Goal: Transaction & Acquisition: Purchase product/service

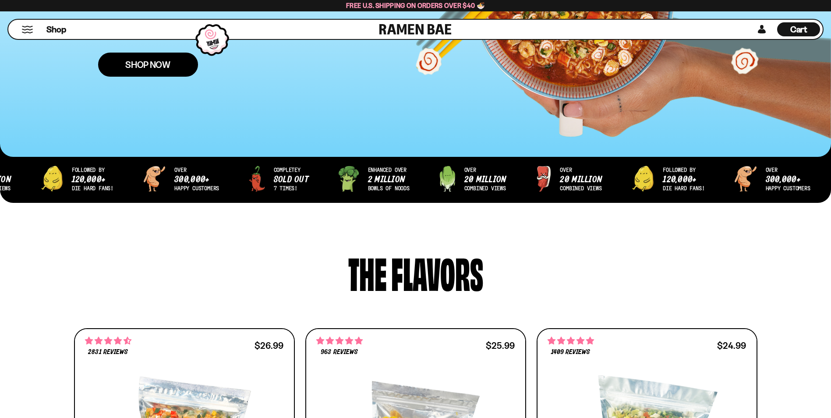
scroll to position [219, 0]
click at [165, 73] on link "Shop Now" at bounding box center [148, 65] width 100 height 24
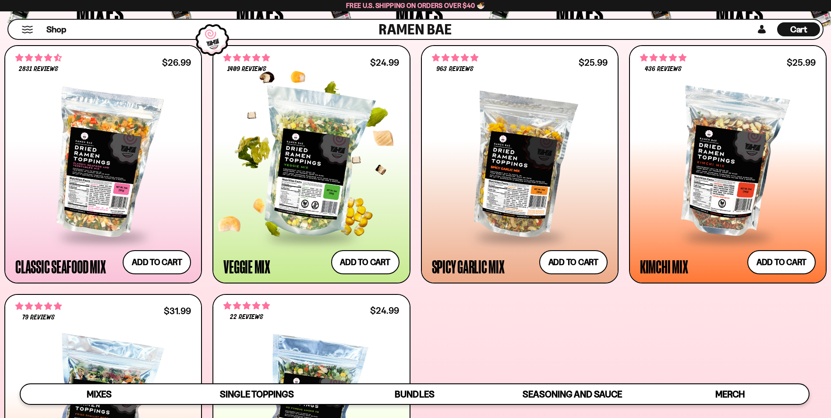
scroll to position [569, 0]
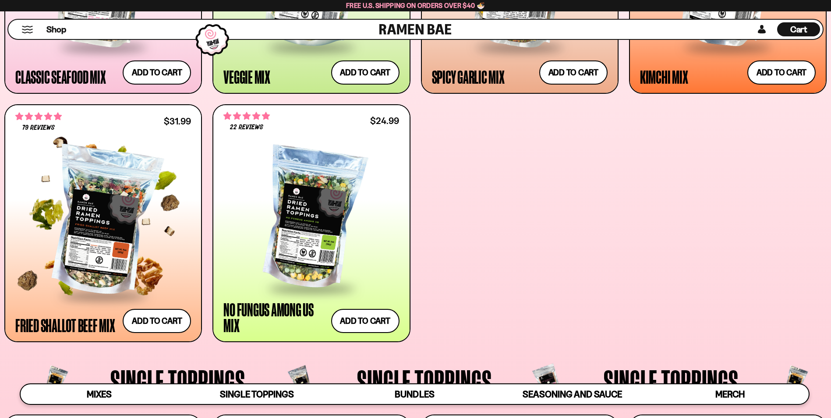
click at [135, 217] on div at bounding box center [103, 221] width 176 height 145
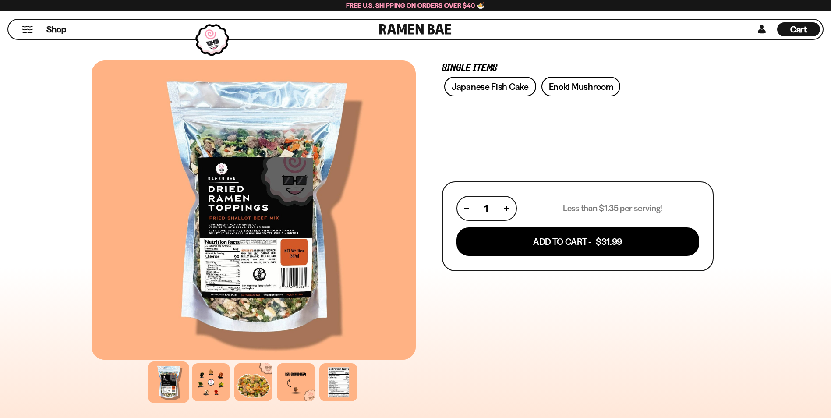
scroll to position [307, 0]
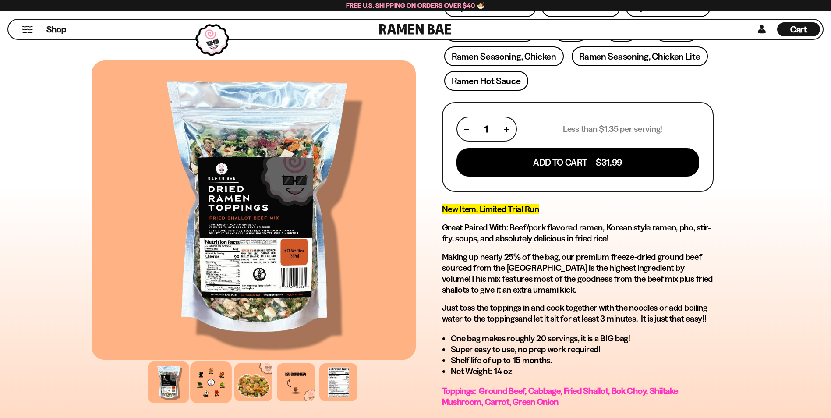
click at [201, 386] on div at bounding box center [211, 382] width 42 height 42
